Goal: Information Seeking & Learning: Learn about a topic

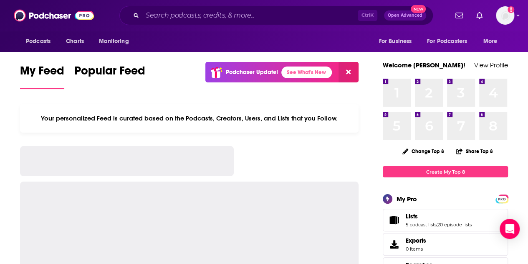
click at [194, 22] on div "Ctrl K Open Advanced New" at bounding box center [276, 15] width 314 height 19
click at [193, 16] on input "Search podcasts, credits, & more..." at bounding box center [250, 15] width 216 height 13
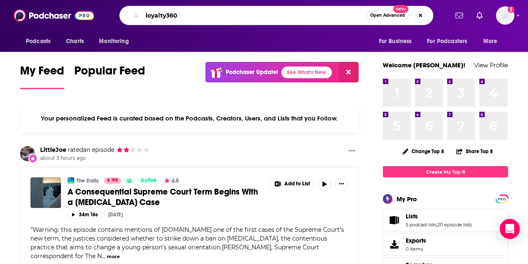
type input "loyalty360"
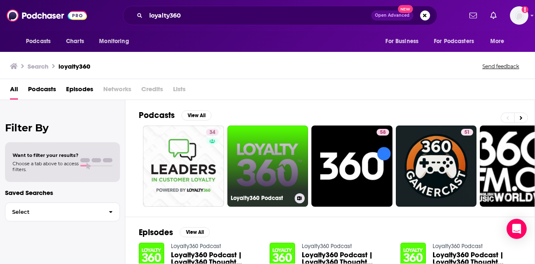
click at [258, 159] on link "Loyalty360 Podcast" at bounding box center [267, 165] width 81 height 81
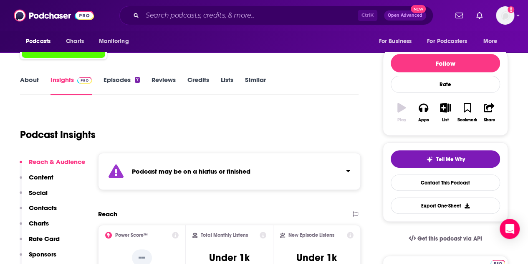
scroll to position [167, 0]
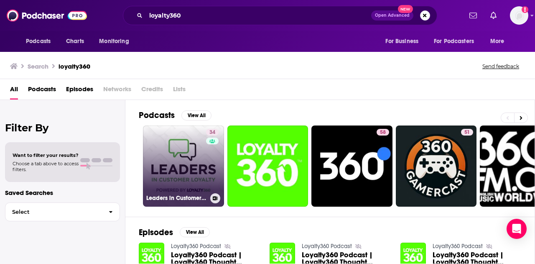
click at [157, 139] on link "34 Leaders in Customer Loyalty, Powered by Loyalty360" at bounding box center [183, 165] width 81 height 81
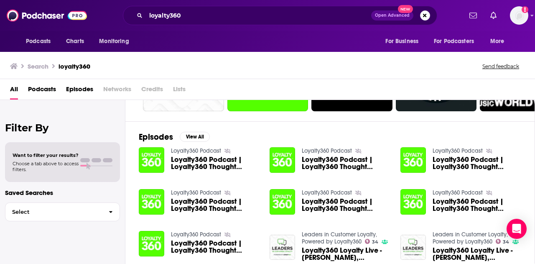
scroll to position [84, 0]
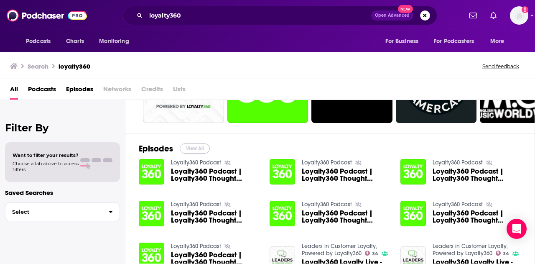
click at [196, 148] on button "View All" at bounding box center [195, 148] width 30 height 10
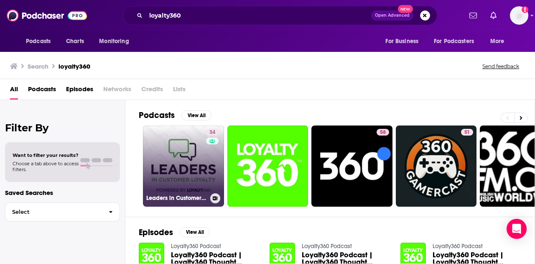
click at [190, 152] on link "34 Leaders in Customer Loyalty, Powered by Loyalty360" at bounding box center [183, 165] width 81 height 81
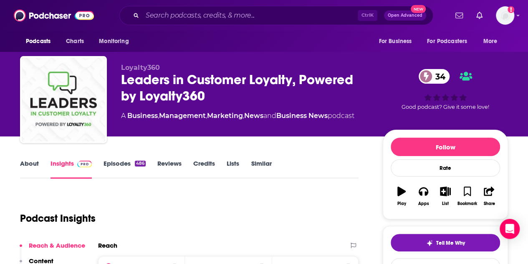
click at [129, 169] on link "Episodes 486" at bounding box center [125, 168] width 42 height 19
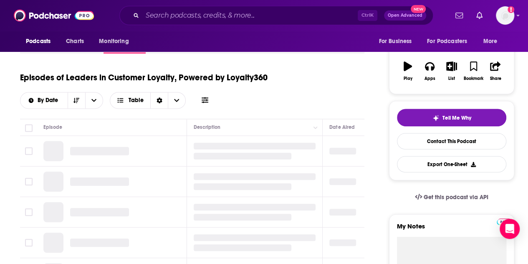
scroll to position [125, 0]
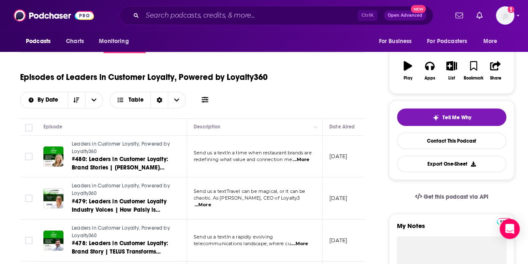
click at [347, 156] on p "[DATE]" at bounding box center [339, 155] width 18 height 7
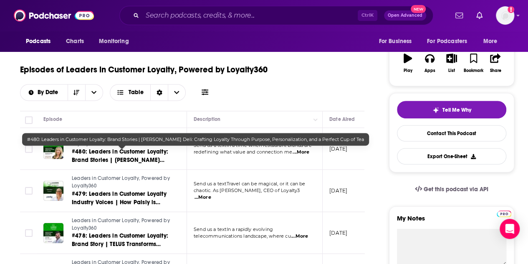
scroll to position [130, 0]
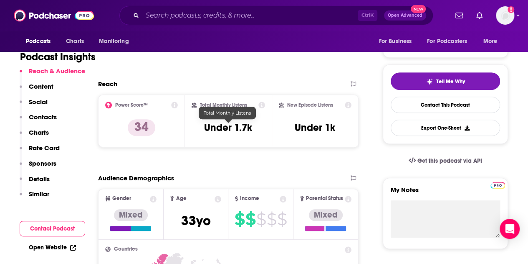
scroll to position [167, 0]
